Goal: Navigation & Orientation: Find specific page/section

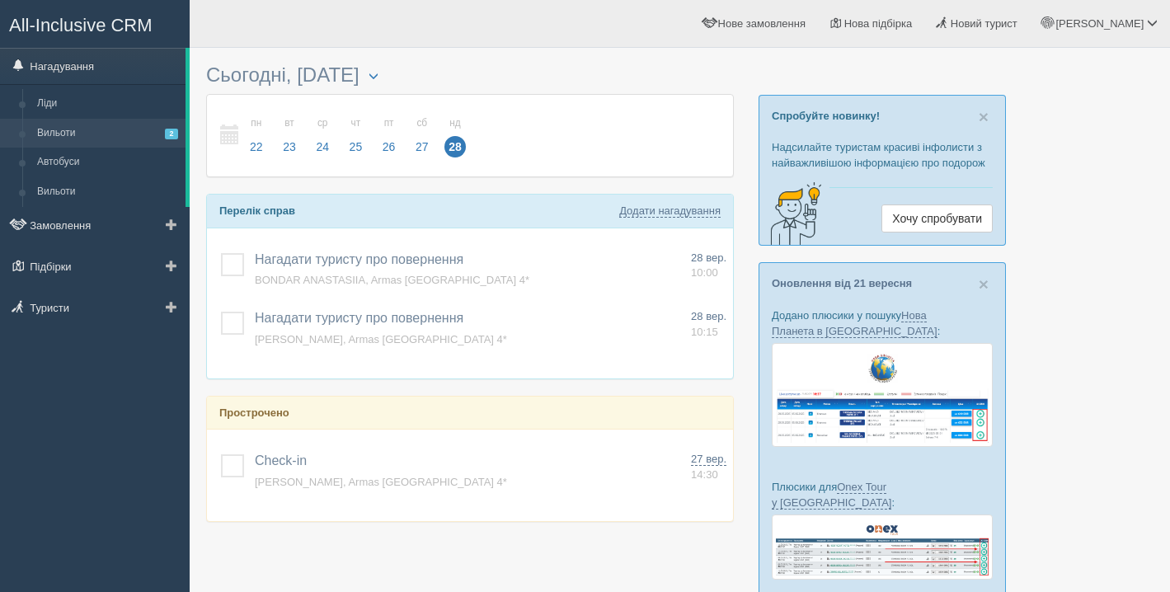
click at [70, 136] on link "Вильоти 2" at bounding box center [108, 134] width 156 height 30
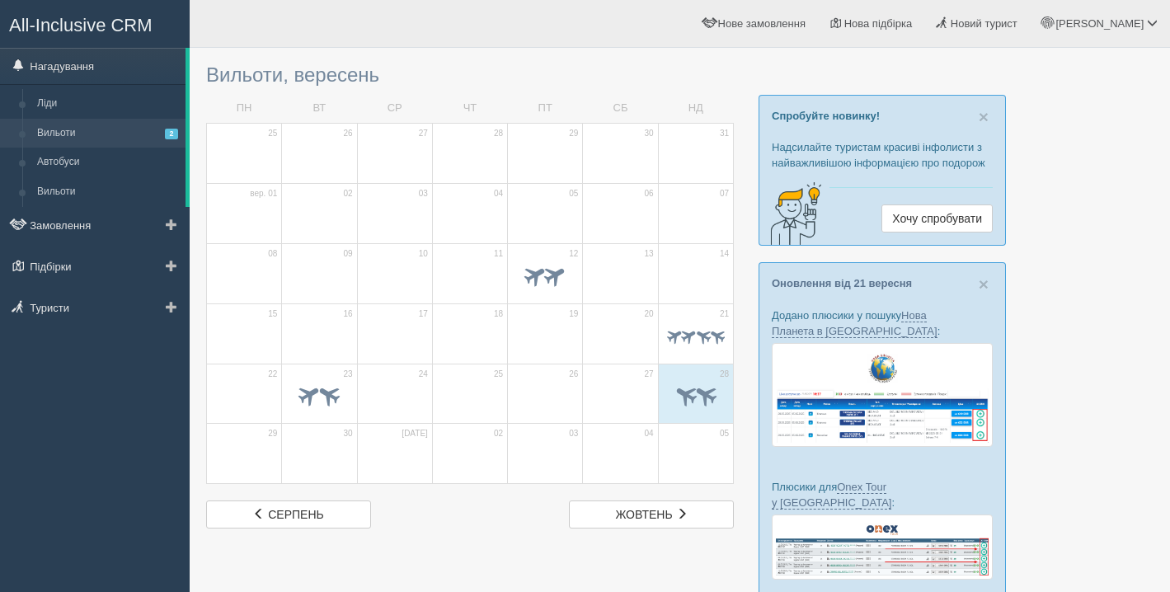
click at [74, 128] on link "Вильоти 2" at bounding box center [108, 134] width 156 height 30
click at [91, 223] on link "Замовлення" at bounding box center [95, 225] width 190 height 36
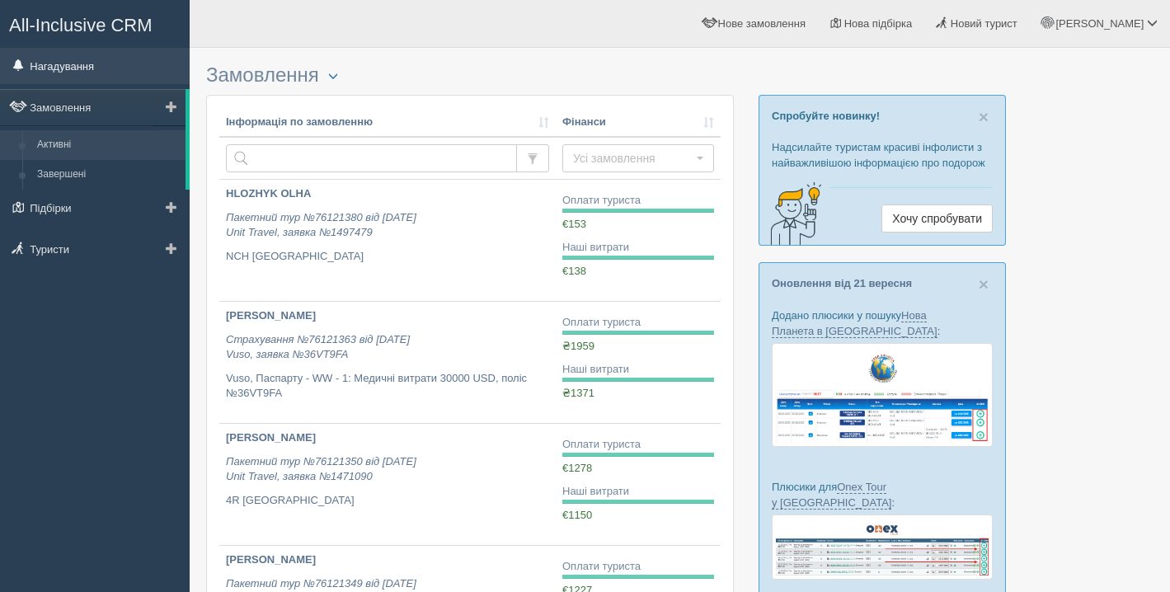
click at [101, 73] on link "Нагадування" at bounding box center [95, 66] width 190 height 36
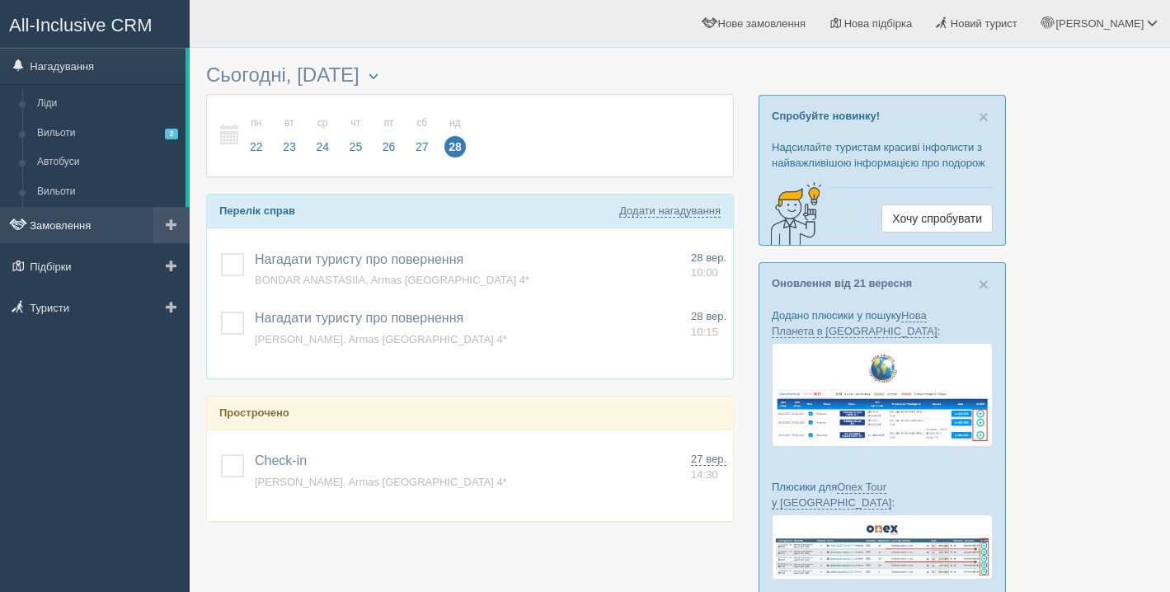
click at [77, 241] on link "Замовлення" at bounding box center [95, 225] width 190 height 36
click at [70, 232] on link "Замовлення" at bounding box center [95, 225] width 190 height 36
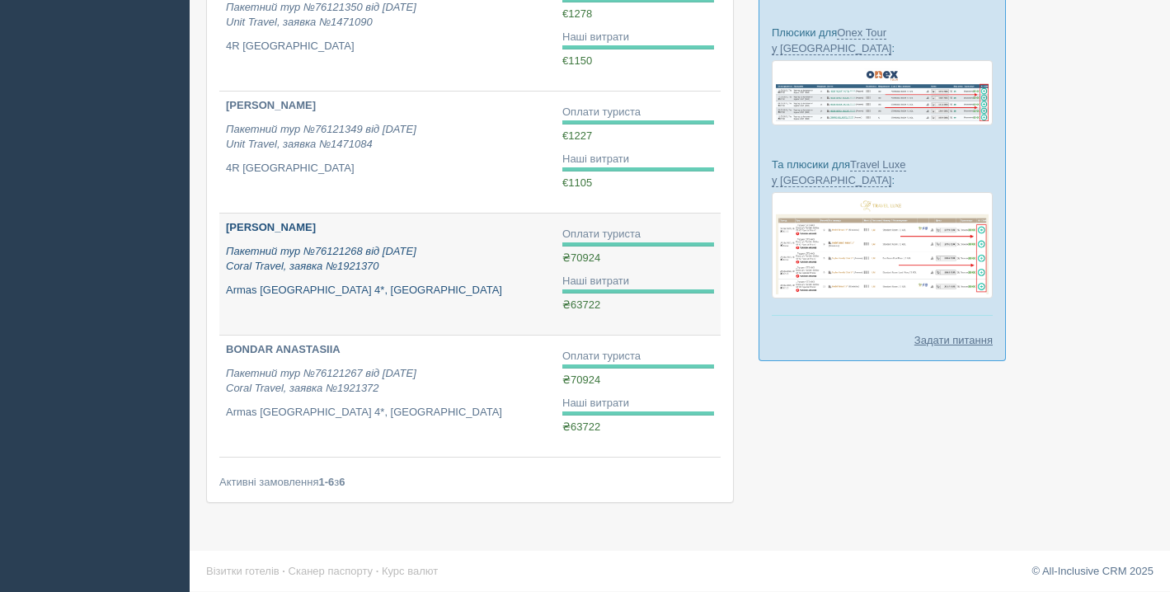
scroll to position [457, 0]
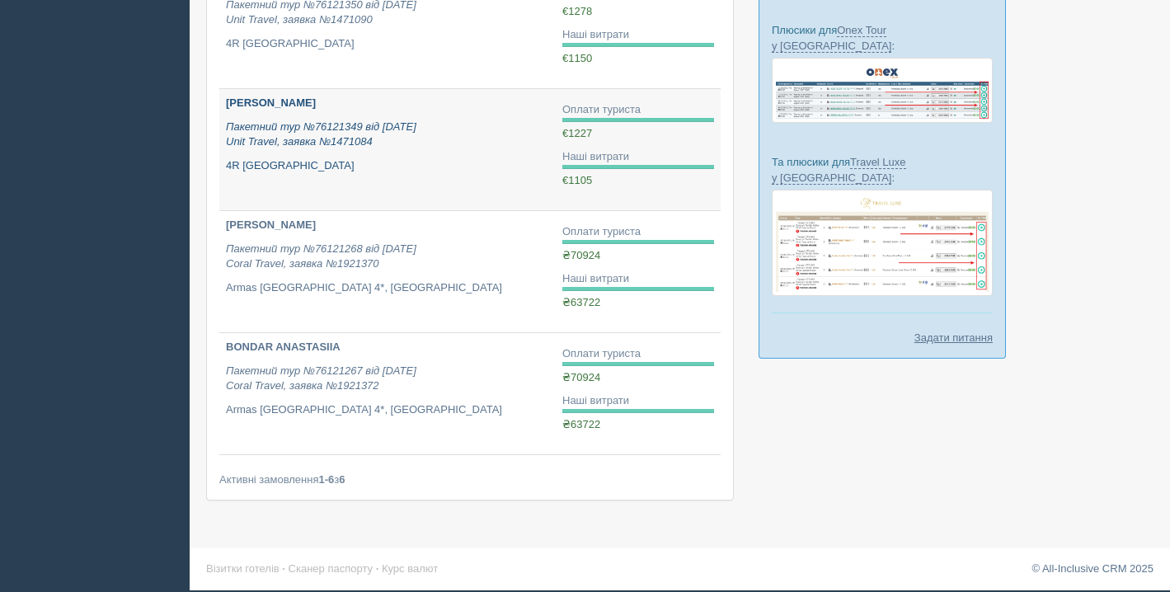
click at [367, 183] on link "Pohorielov Serhii Пакетний тур №76121349 від 30.07.2025 Unit Travel, заявка №14…" at bounding box center [387, 149] width 336 height 121
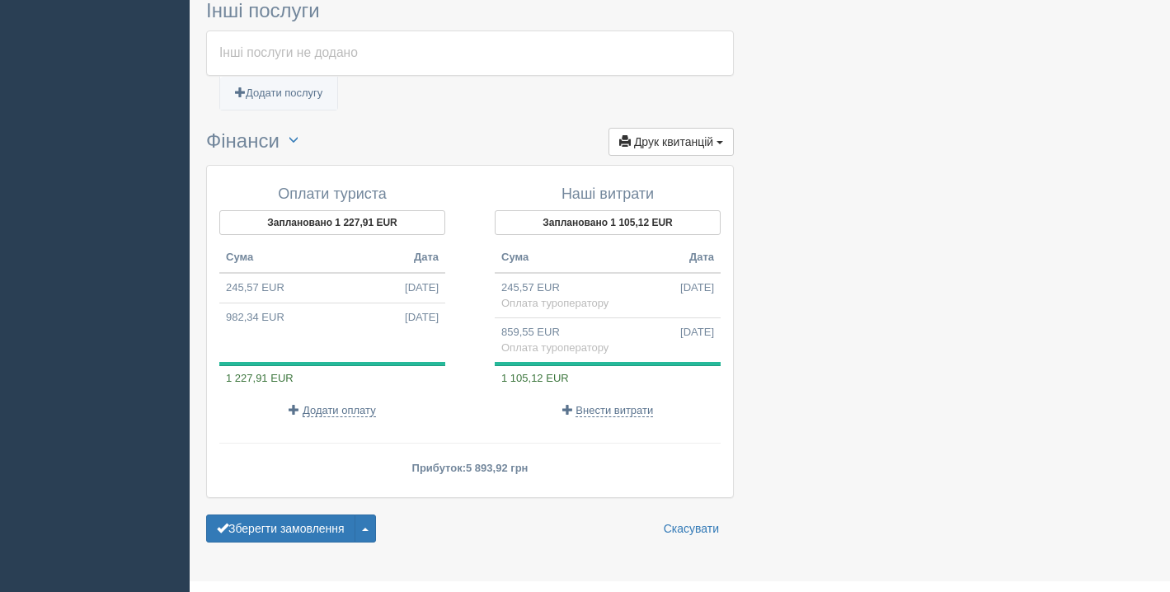
scroll to position [1178, 0]
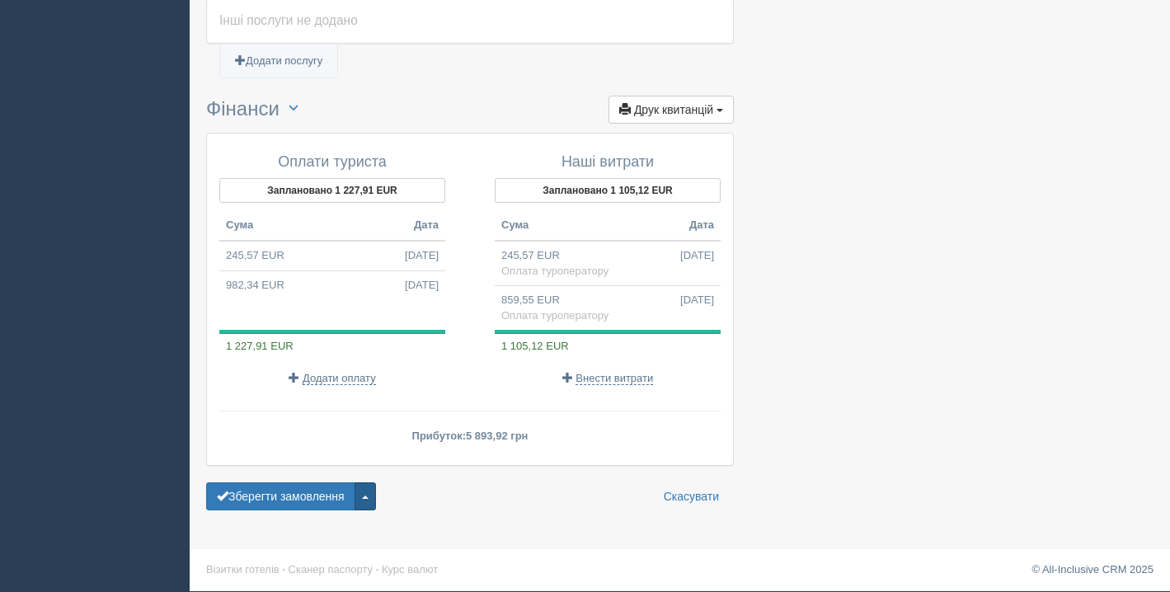
click at [371, 493] on button "button" at bounding box center [364, 496] width 21 height 28
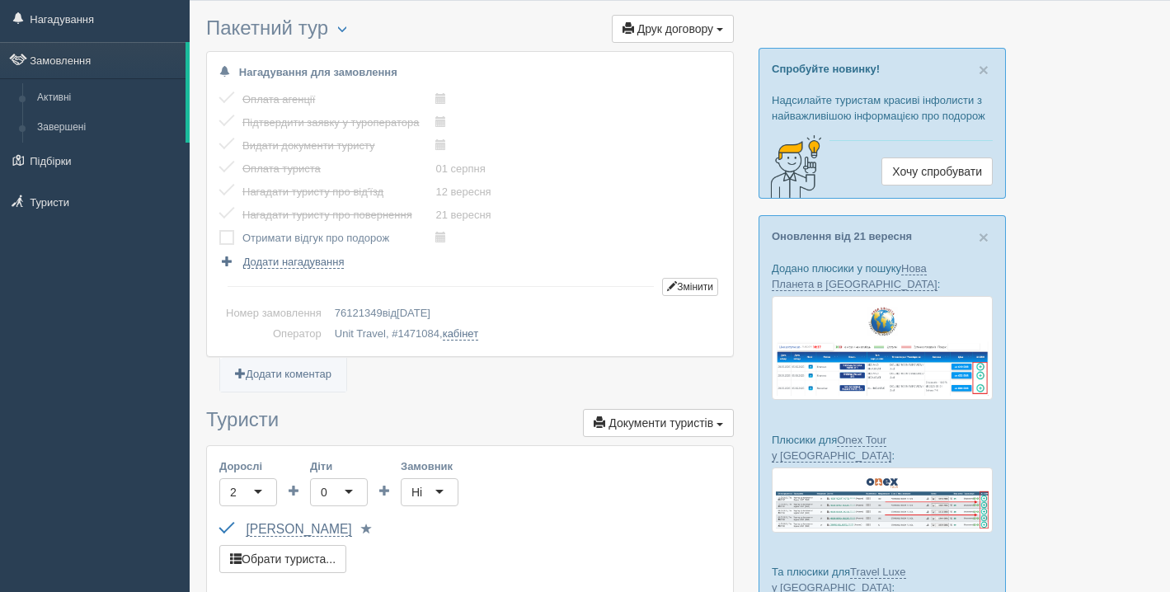
scroll to position [0, 0]
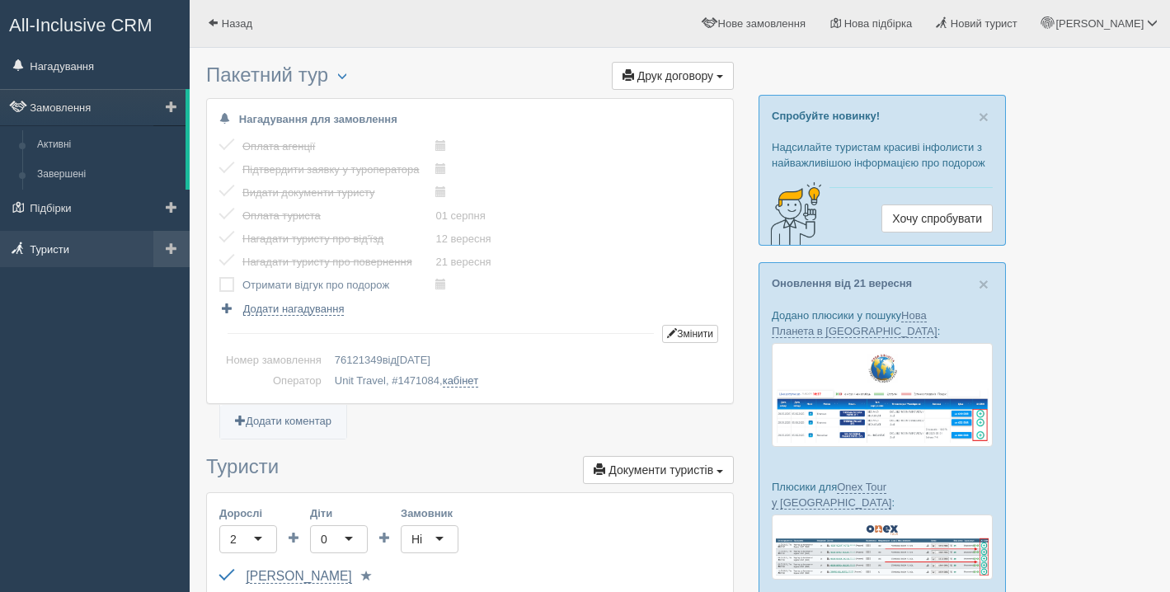
click at [46, 255] on link "Туристи" at bounding box center [95, 249] width 190 height 36
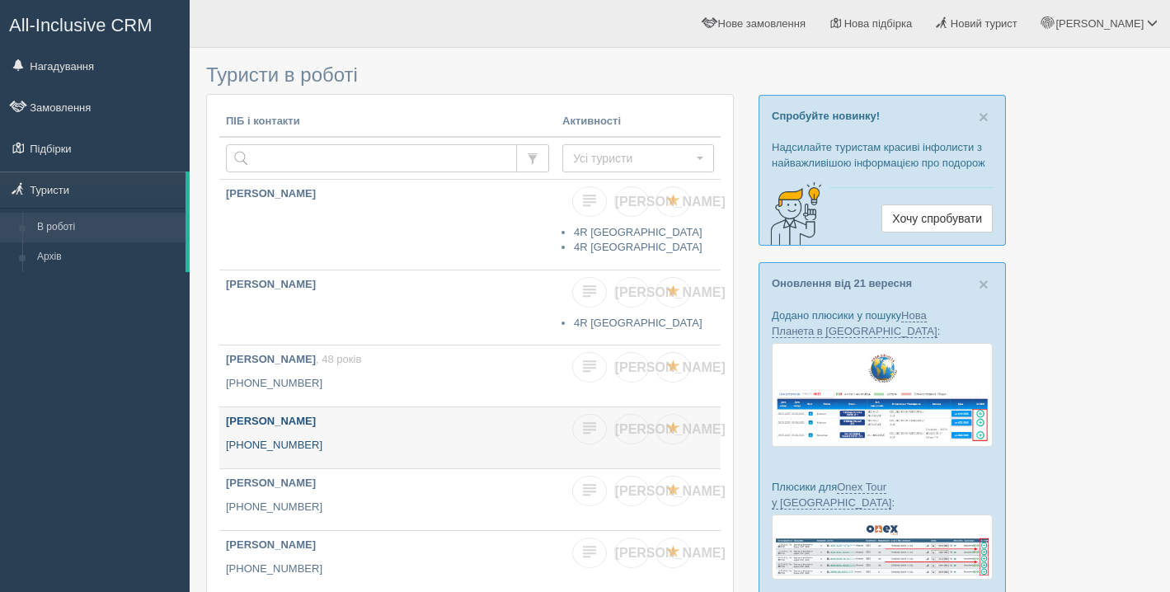
scroll to position [6, 0]
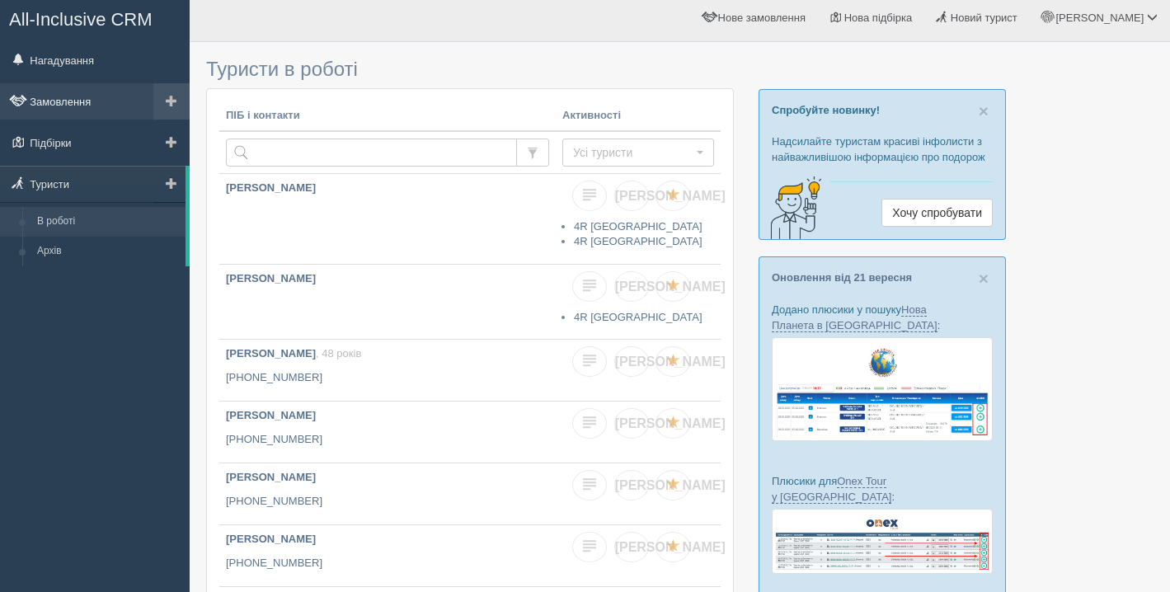
click at [77, 108] on link "Замовлення" at bounding box center [95, 101] width 190 height 36
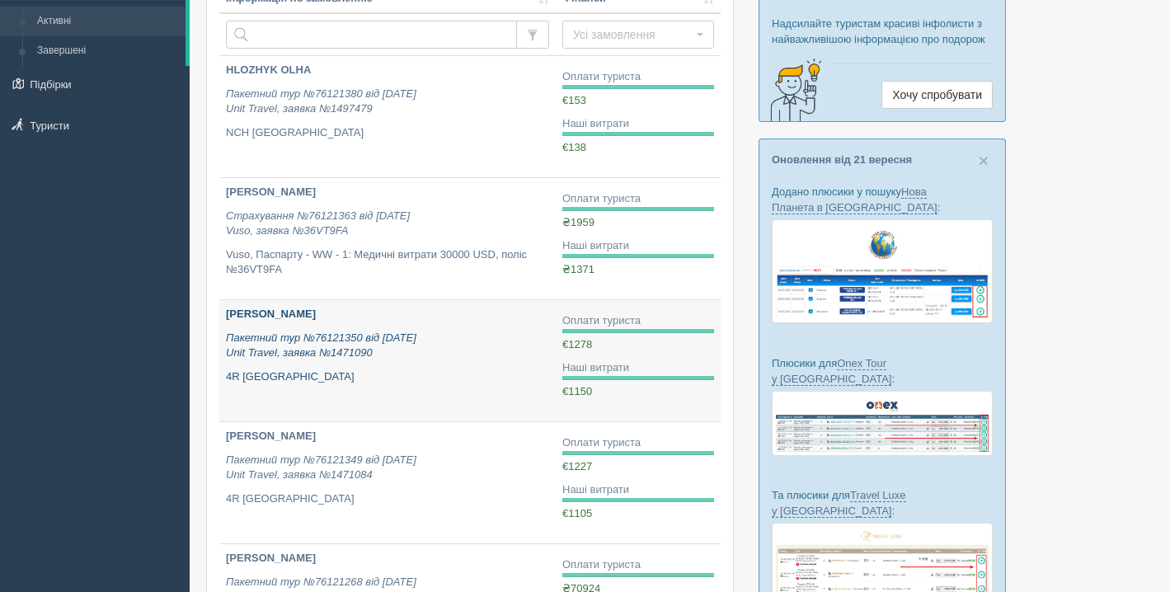
scroll to position [148, 0]
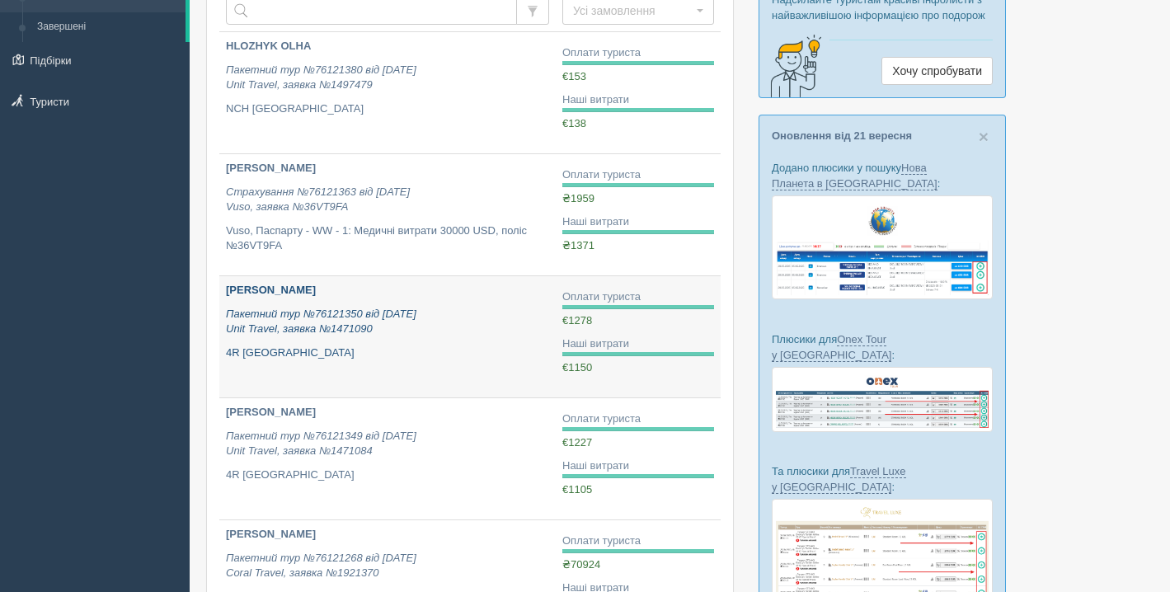
click at [462, 361] on link "POHORIELOVA LIUBOV Пакетний тур №76121350 від 30.07.2025 Unit Travel, заявка №1…" at bounding box center [387, 336] width 336 height 121
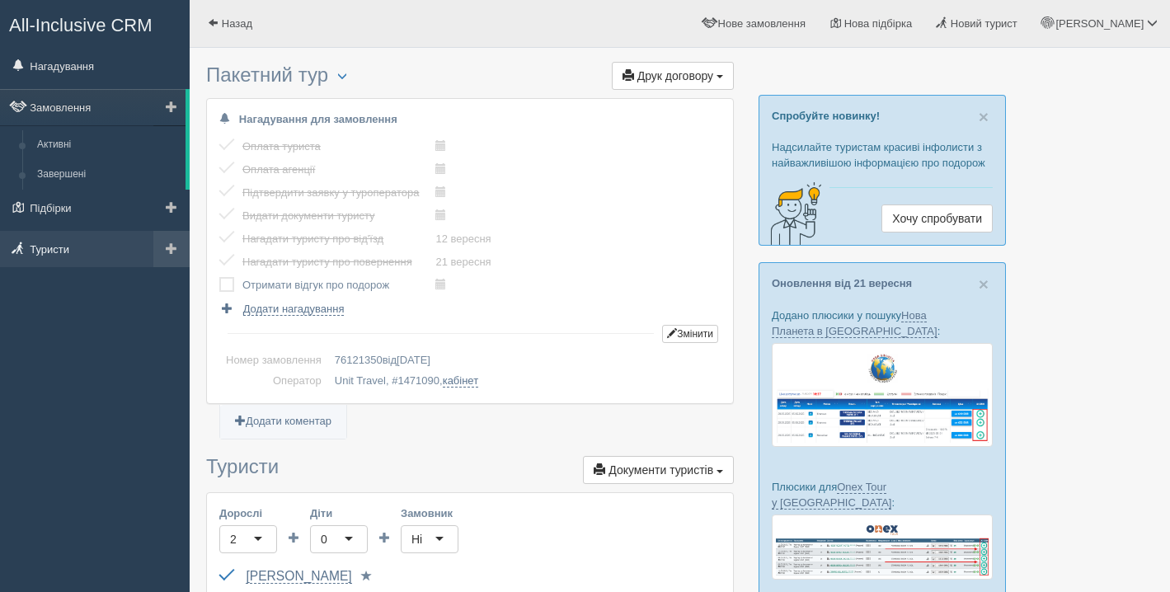
click at [52, 256] on link "Туристи" at bounding box center [95, 249] width 190 height 36
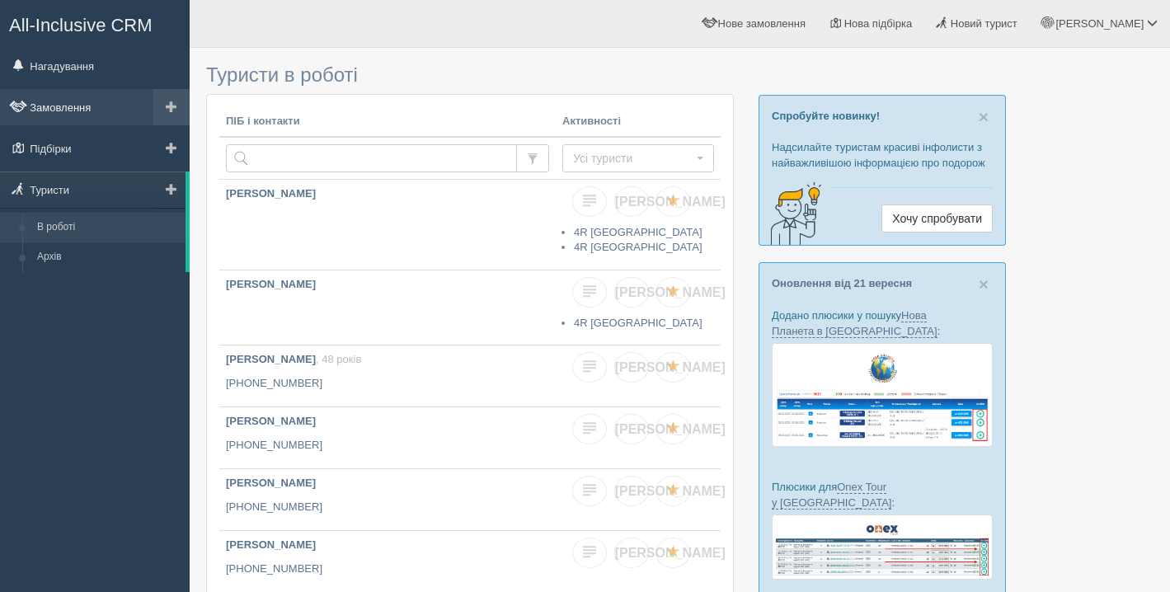
click at [101, 107] on link "Замовлення" at bounding box center [95, 107] width 190 height 36
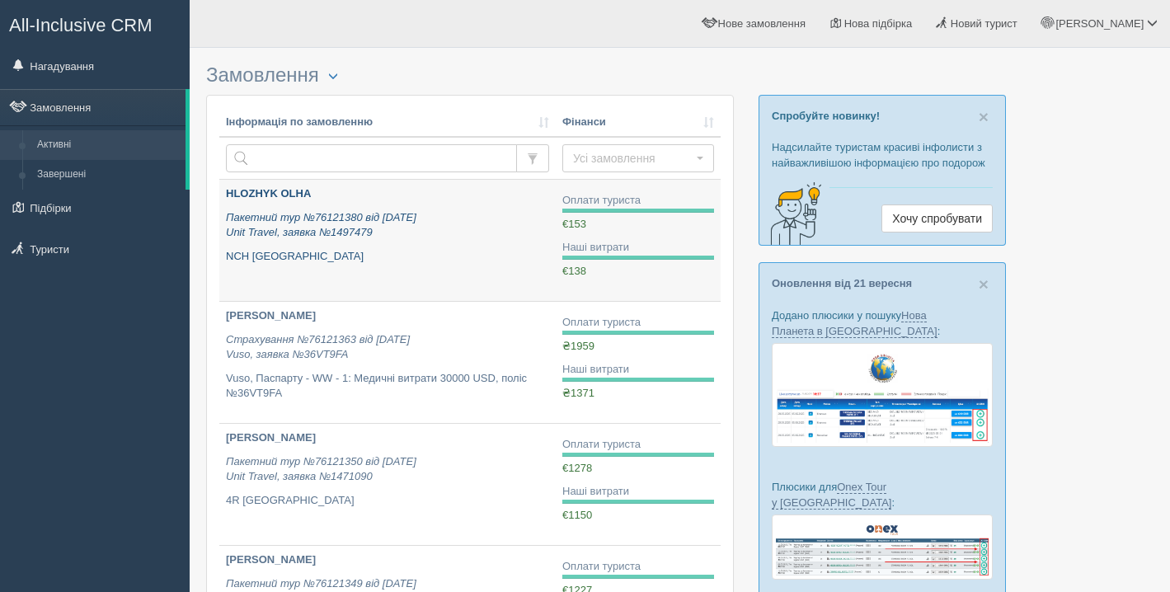
click at [378, 278] on link "HLOZHYK [PERSON_NAME] Пакетний тур №76121380 від [DATE] Unit Travel, заявка №14…" at bounding box center [387, 240] width 336 height 121
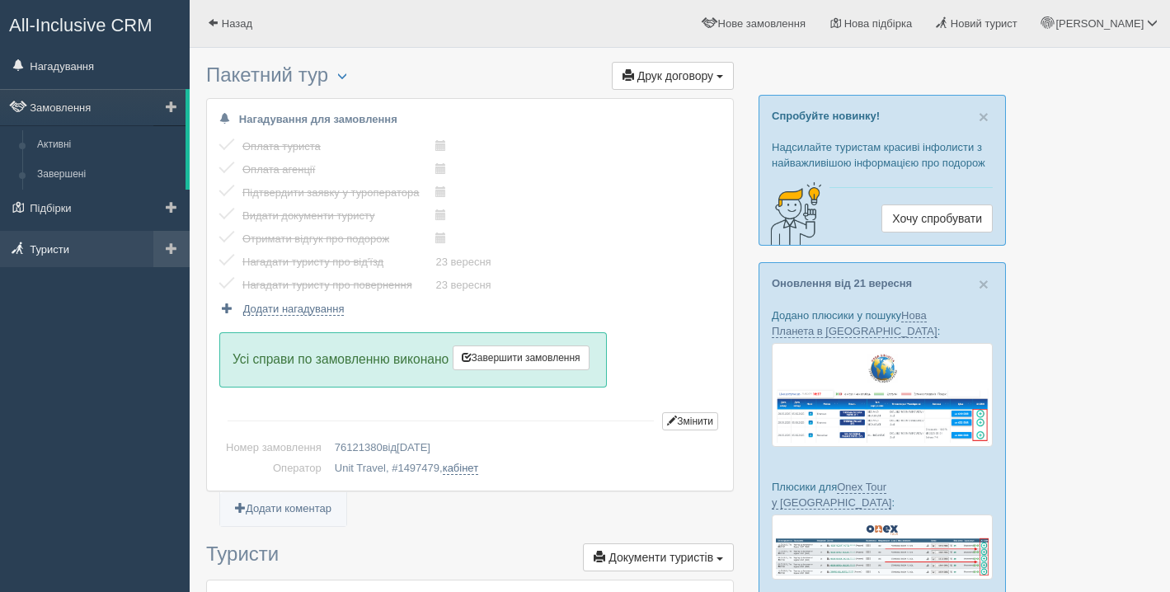
click at [36, 260] on link "Туристи" at bounding box center [95, 249] width 190 height 36
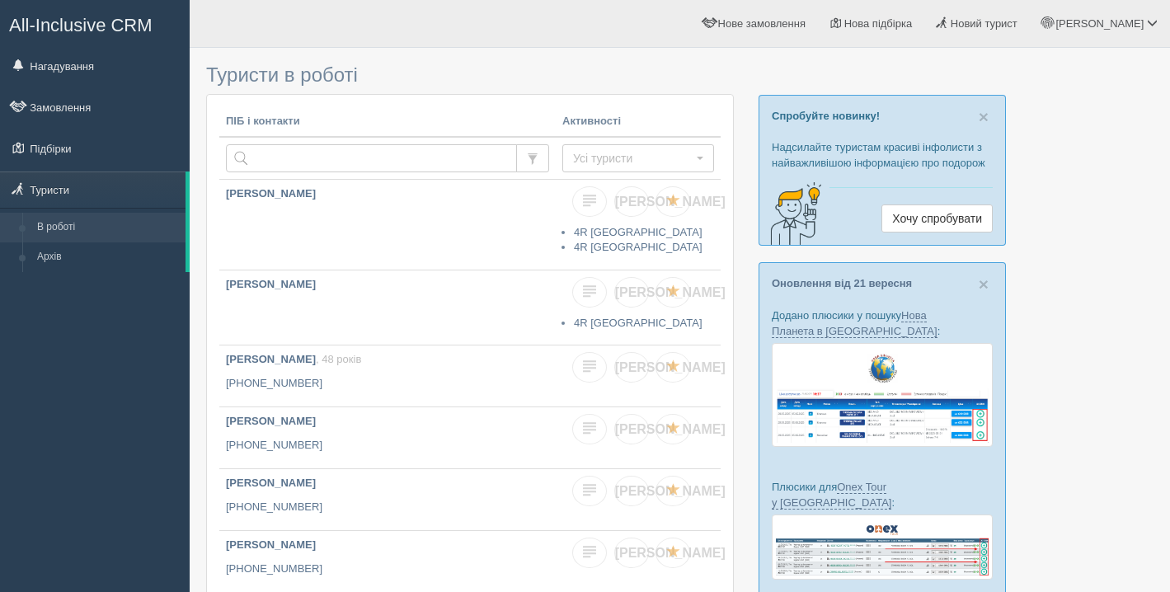
click at [37, 217] on link "В роботі" at bounding box center [108, 228] width 156 height 30
click at [63, 194] on link "Туристи" at bounding box center [92, 189] width 185 height 36
click at [42, 193] on link "Туристи" at bounding box center [92, 189] width 185 height 36
click at [50, 181] on link "Туристи" at bounding box center [92, 189] width 185 height 36
click at [65, 150] on link "Підбірки" at bounding box center [95, 148] width 190 height 36
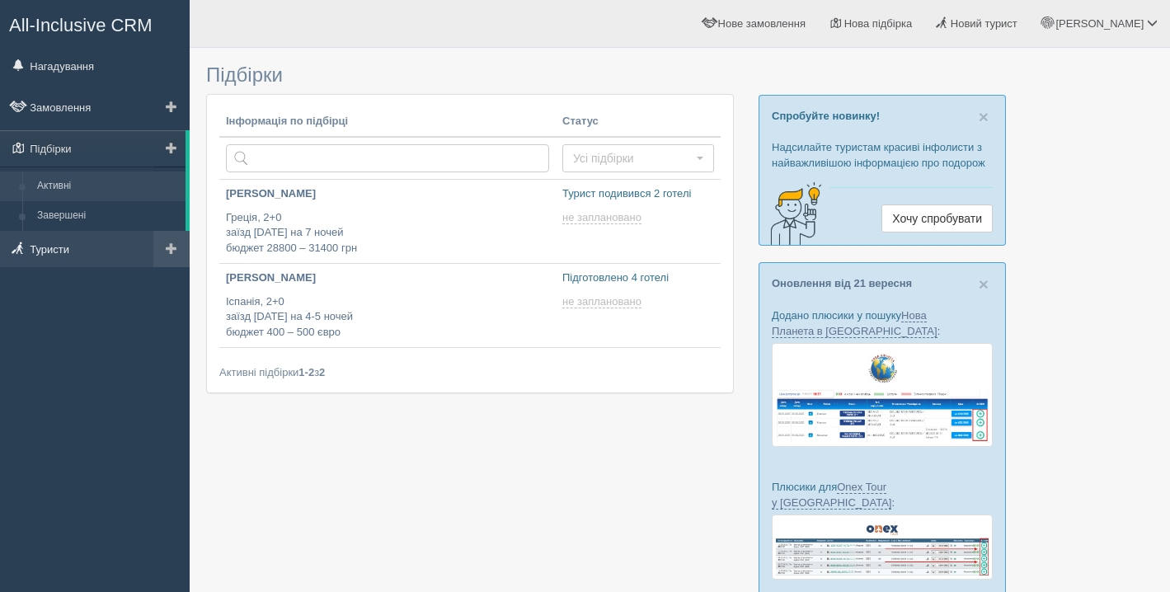
click at [86, 256] on link "Туристи" at bounding box center [95, 249] width 190 height 36
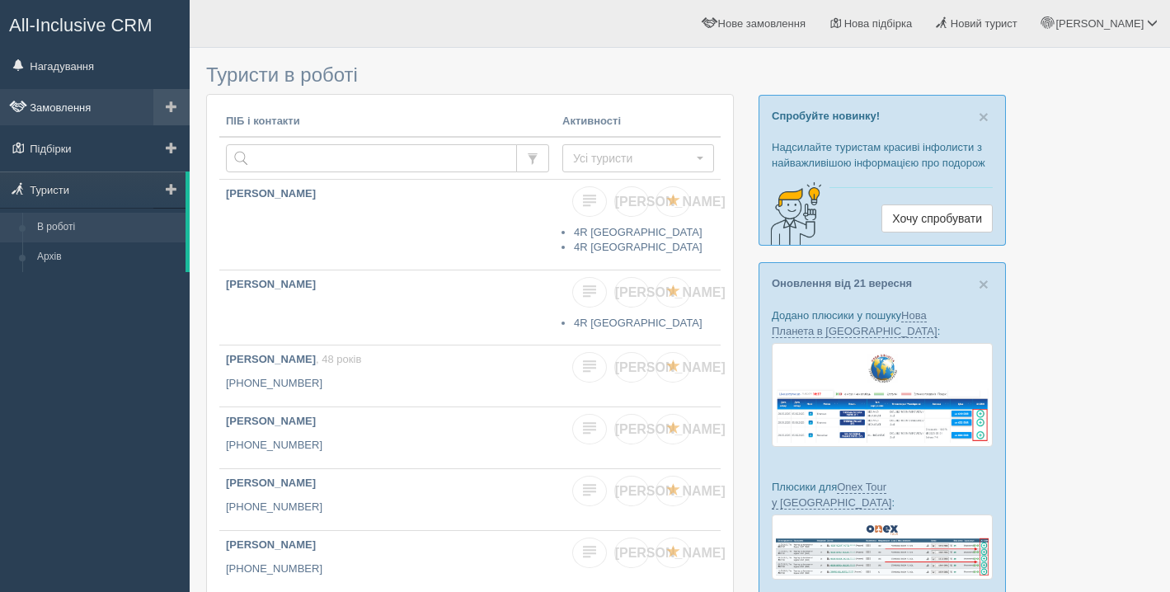
click at [69, 115] on link "Замовлення" at bounding box center [95, 107] width 190 height 36
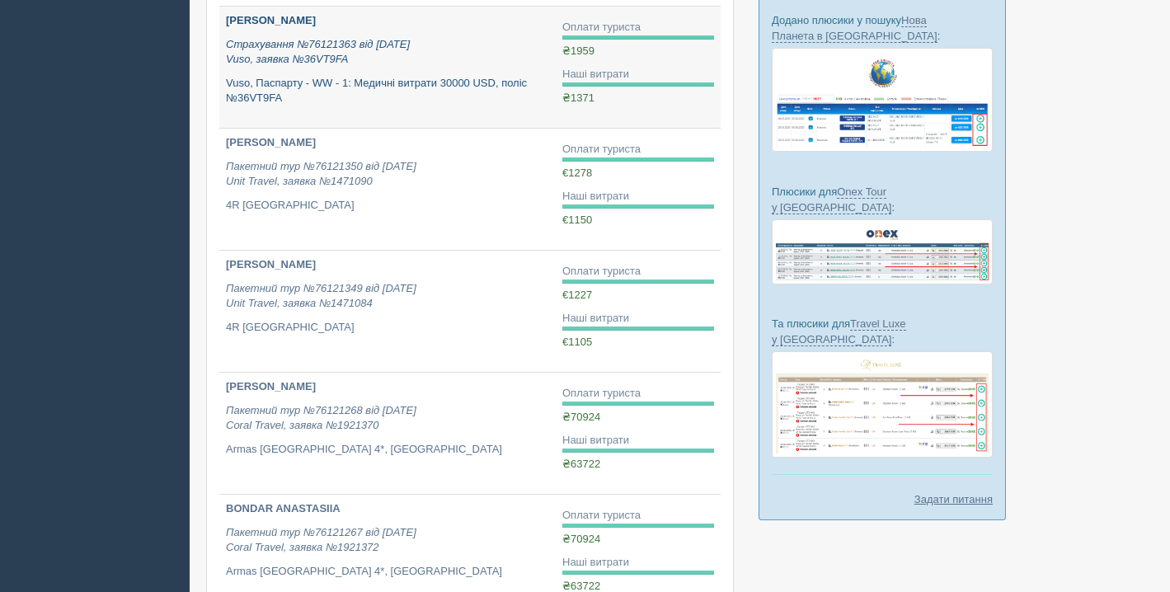
scroll to position [300, 0]
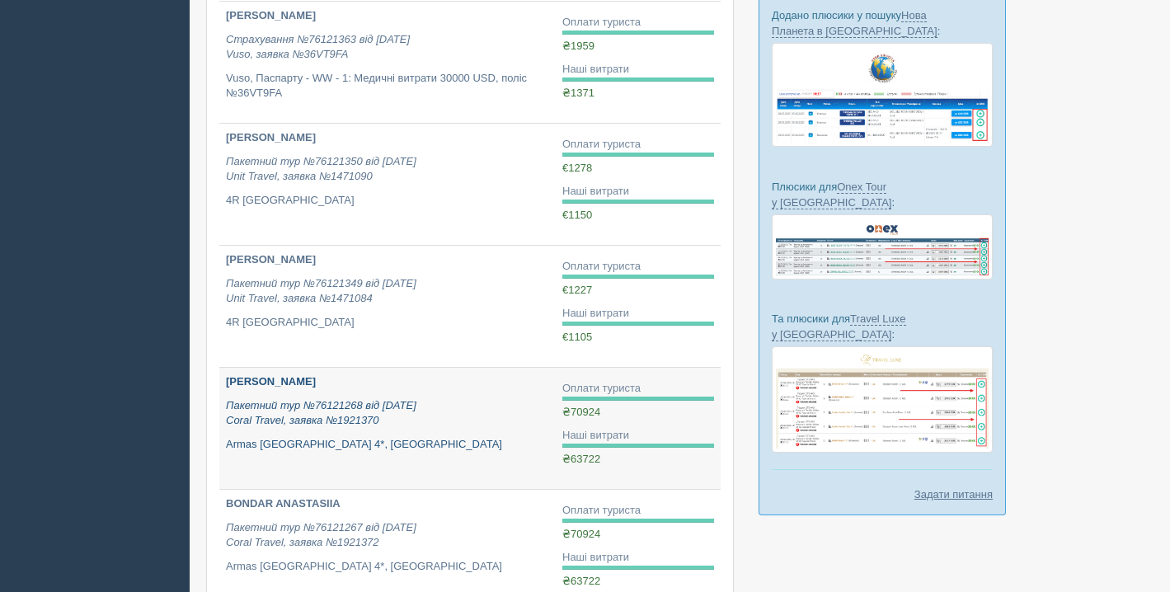
click at [427, 453] on link "[PERSON_NAME] Пакетний тур №76121268 від [DATE] Coral Travel, заявка №1921370 […" at bounding box center [387, 428] width 336 height 121
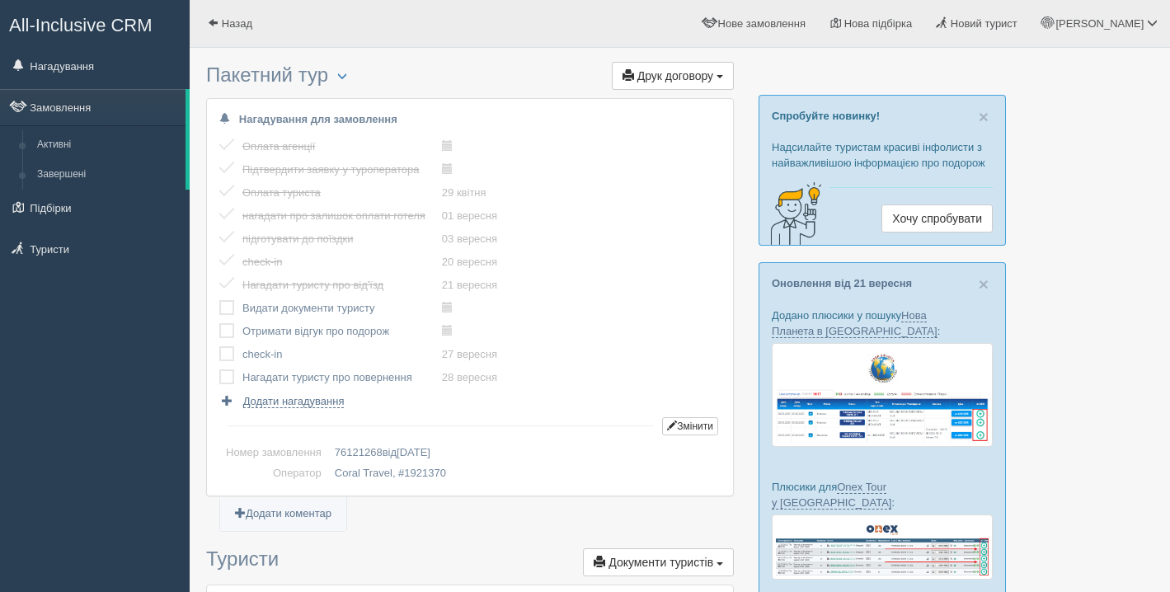
click at [74, 271] on div "All-Inclusive CRM Нагадування Замовлення Активні Завершені" at bounding box center [95, 296] width 190 height 592
click at [60, 253] on link "Туристи" at bounding box center [95, 249] width 190 height 36
